Goal: Task Accomplishment & Management: Manage account settings

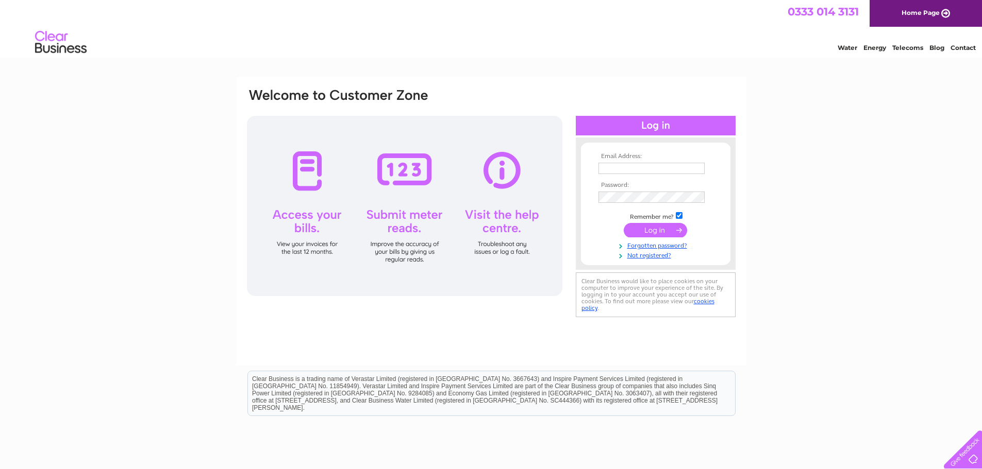
type input "dave@dsmni.co.uk"
click at [646, 229] on input "submit" at bounding box center [654, 230] width 63 height 14
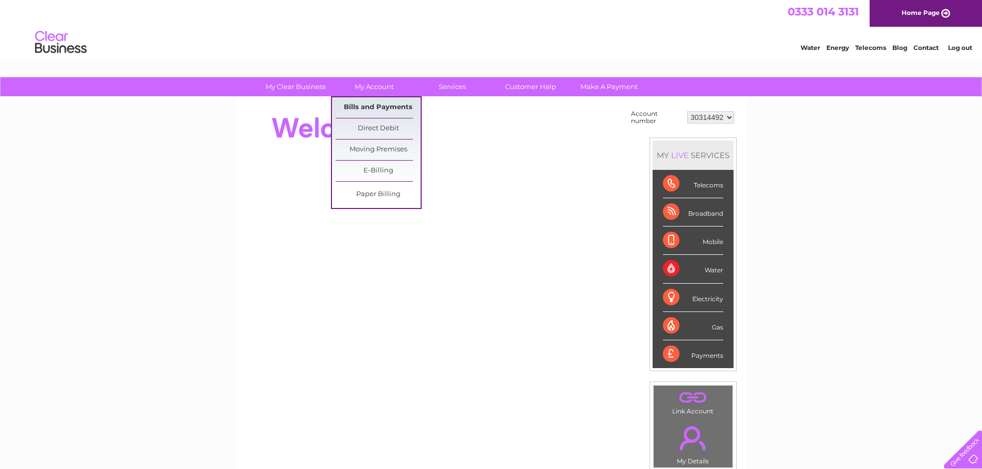
click at [381, 103] on link "Bills and Payments" at bounding box center [377, 107] width 85 height 21
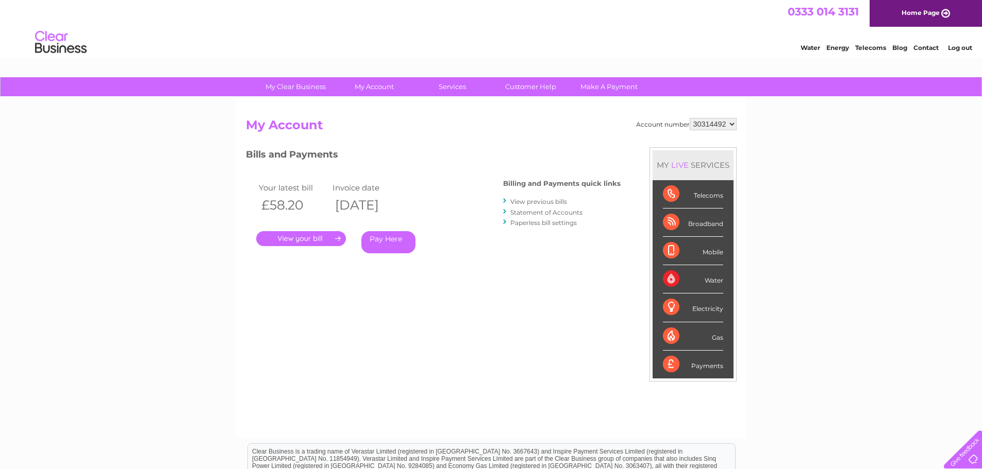
click at [315, 240] on link "." at bounding box center [301, 238] width 90 height 15
click at [532, 200] on link "View previous bills" at bounding box center [538, 202] width 57 height 8
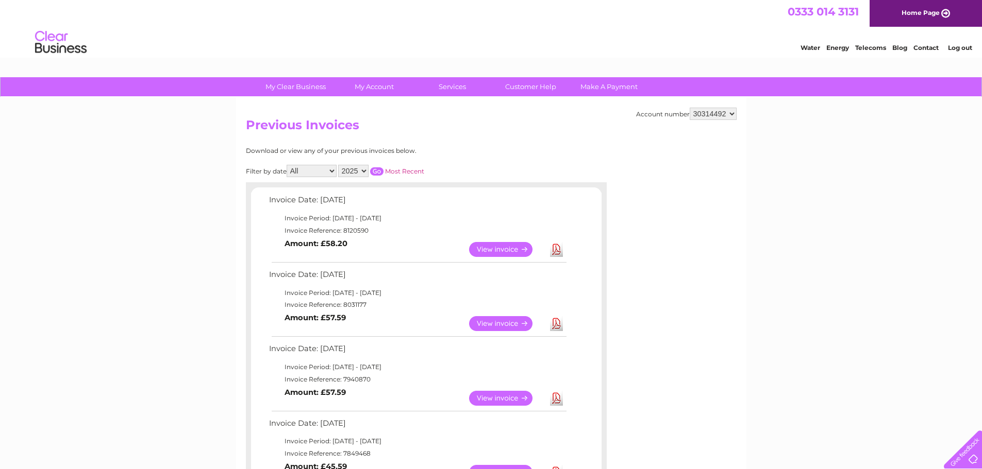
click at [955, 50] on link "Log out" at bounding box center [960, 48] width 24 height 8
